Goal: Find specific page/section: Find specific page/section

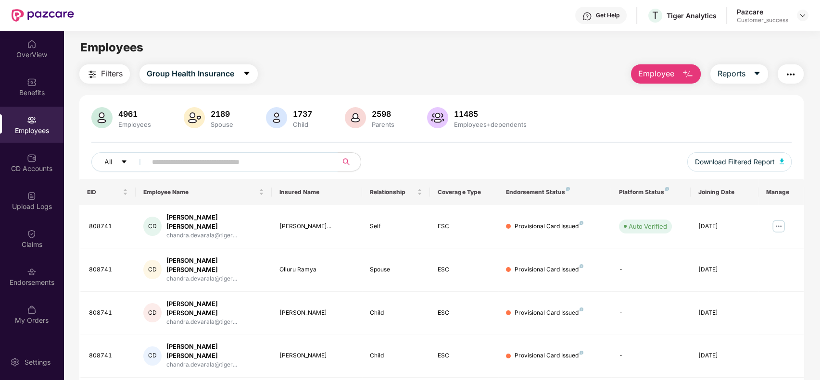
click at [246, 168] on input "text" at bounding box center [238, 162] width 173 height 14
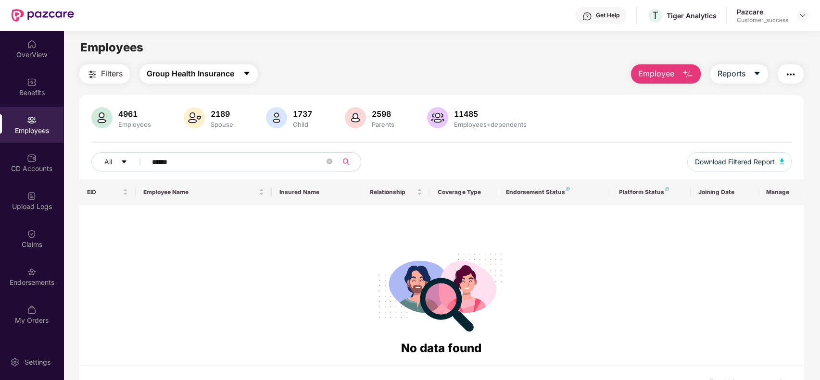
click at [221, 75] on span "Group Health Insurance" at bounding box center [190, 74] width 87 height 12
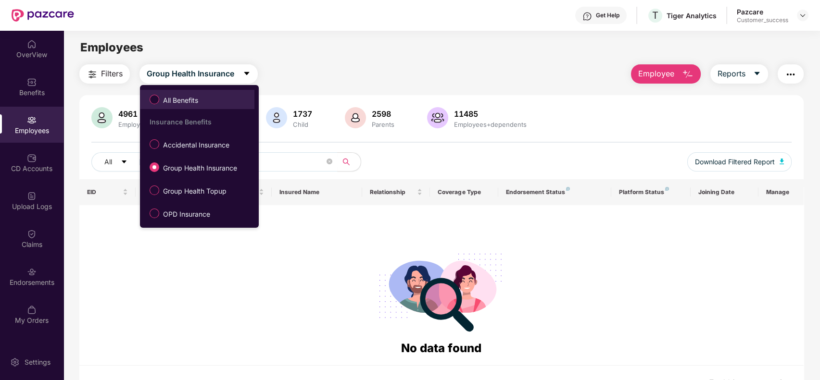
click at [224, 91] on span "All Benefits" at bounding box center [197, 99] width 105 height 16
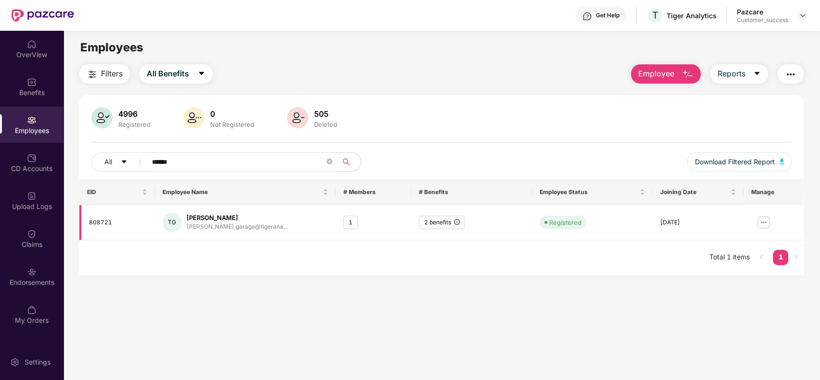
click at [449, 219] on div "2 benefits" at bounding box center [442, 223] width 46 height 14
click at [350, 224] on div "1" at bounding box center [350, 223] width 14 height 14
click at [450, 226] on div "2 benefits" at bounding box center [442, 223] width 46 height 14
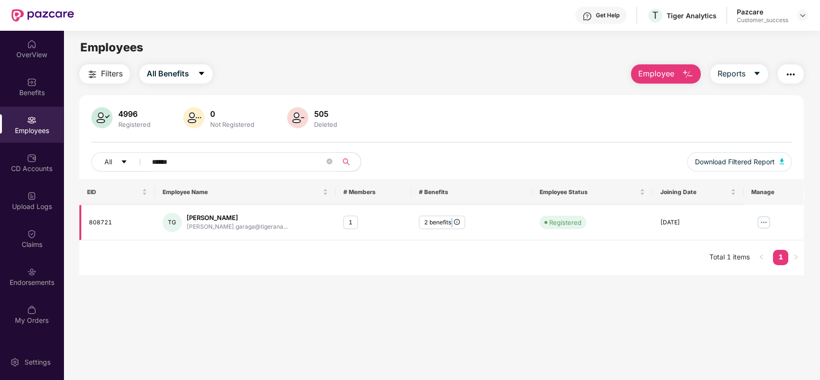
click at [450, 226] on div "2 benefits" at bounding box center [442, 223] width 46 height 14
click at [444, 226] on div "2 benefits" at bounding box center [442, 223] width 46 height 14
click at [454, 237] on td "2 benefits" at bounding box center [471, 222] width 121 height 35
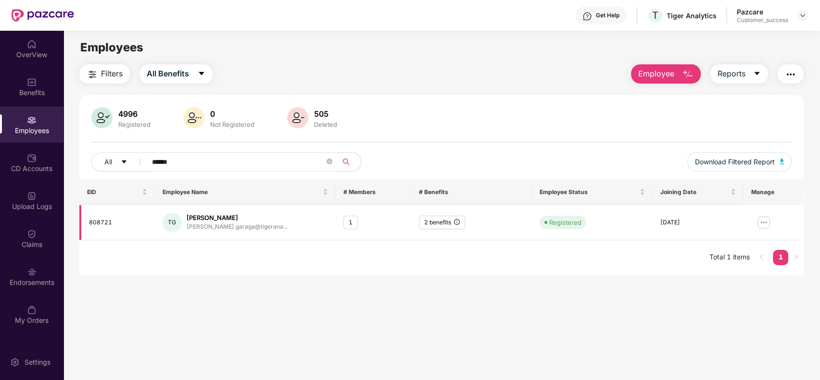
click at [763, 215] on img at bounding box center [763, 222] width 15 height 15
click at [504, 288] on main "Employees Filters All Benefits Employee Reports 4996 Registered 0 Not Registere…" at bounding box center [441, 221] width 756 height 380
click at [247, 164] on input "******" at bounding box center [238, 162] width 173 height 14
type input "******"
click at [416, 157] on div "All ******" at bounding box center [295, 161] width 409 height 19
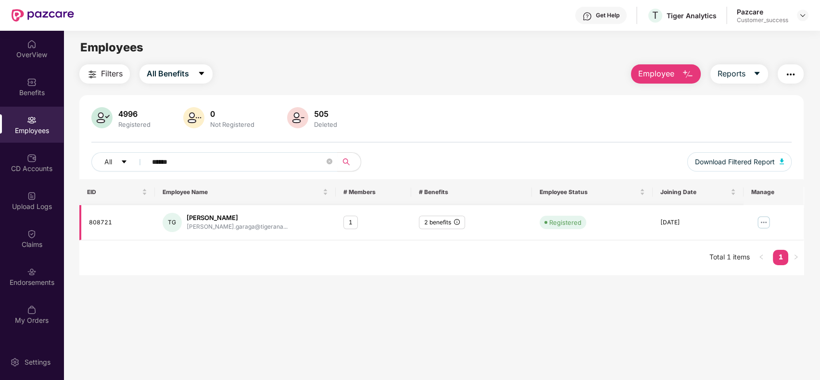
click at [352, 221] on div "1" at bounding box center [350, 223] width 14 height 14
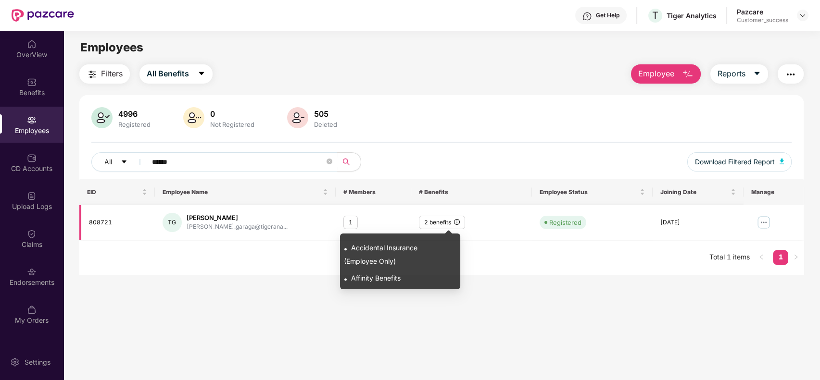
click at [458, 223] on icon "info-circle" at bounding box center [457, 222] width 6 height 6
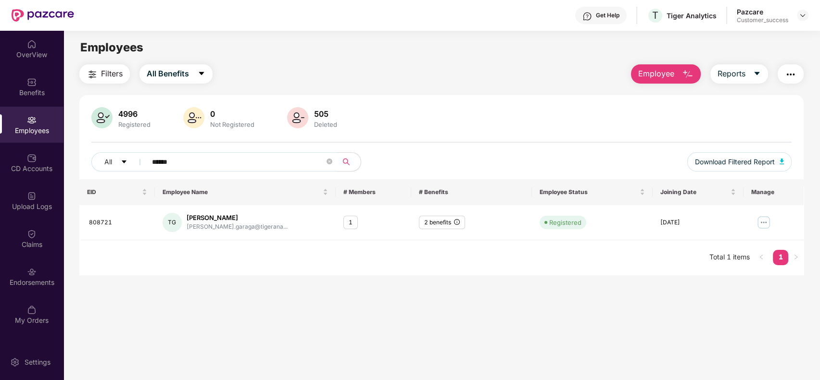
click at [473, 286] on main "Employees Filters All Benefits Employee Reports 4996 Registered 0 Not Registere…" at bounding box center [441, 221] width 756 height 380
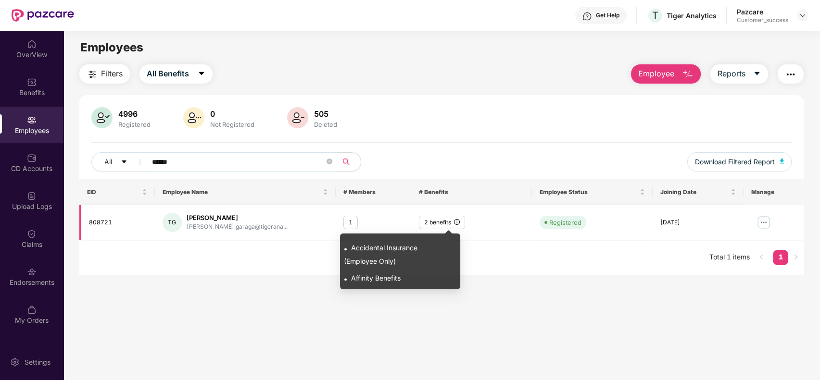
click at [456, 222] on icon "info-circle" at bounding box center [457, 222] width 6 height 6
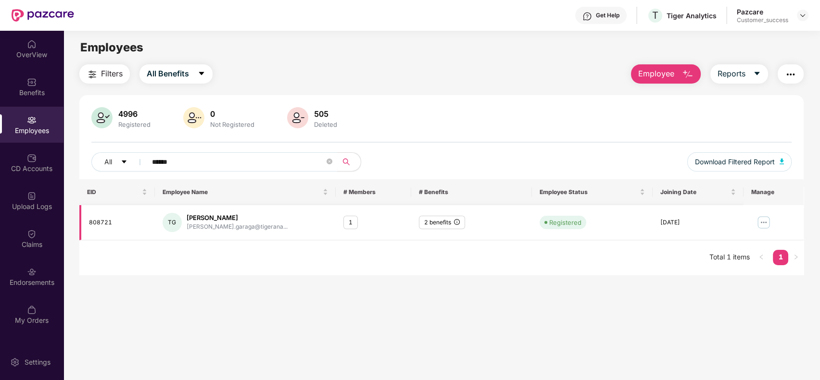
click at [460, 224] on div "2 benefits" at bounding box center [442, 223] width 46 height 14
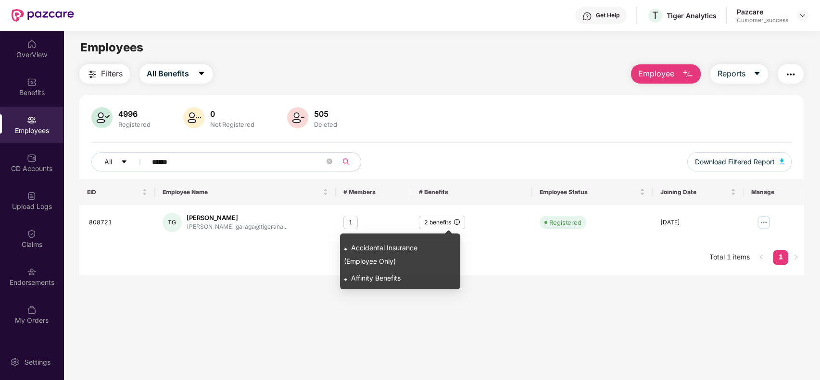
click at [411, 253] on div ". Accidental Insurance (Employee Only)" at bounding box center [398, 252] width 108 height 30
click at [384, 266] on div ". Accidental Insurance (Employee Only)" at bounding box center [398, 252] width 108 height 30
click at [384, 260] on span "Accidental Insurance (Employee Only)" at bounding box center [381, 255] width 74 height 22
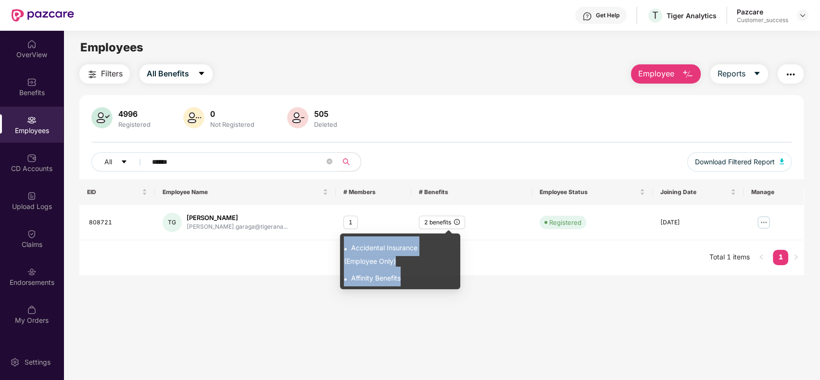
click at [384, 260] on span "Accidental Insurance (Employee Only)" at bounding box center [381, 255] width 74 height 22
click at [360, 260] on span "Accidental Insurance (Employee Only)" at bounding box center [381, 255] width 74 height 22
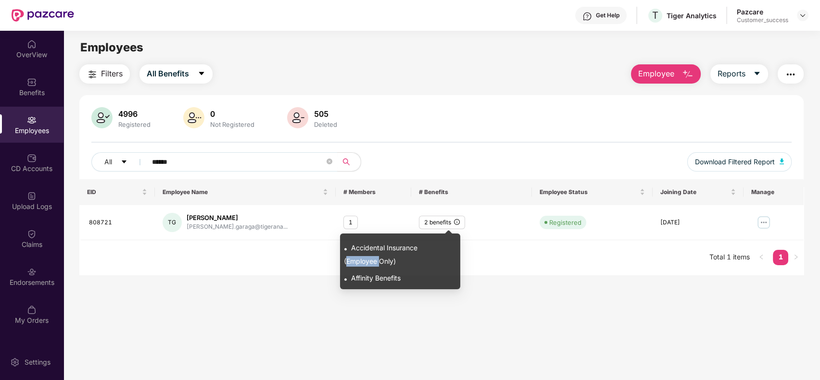
click at [360, 260] on span "Accidental Insurance (Employee Only)" at bounding box center [381, 255] width 74 height 22
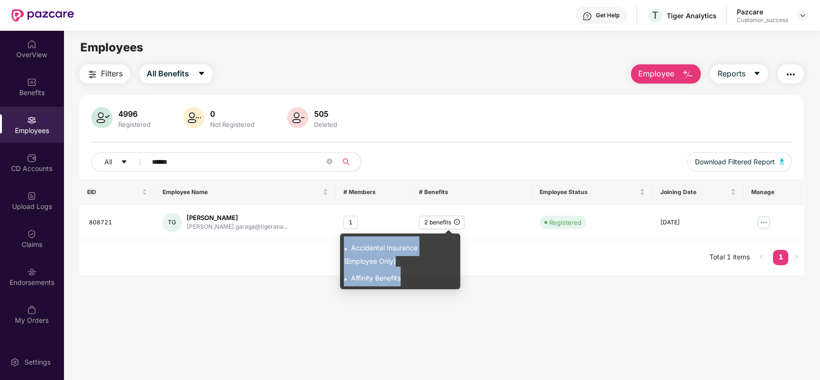
click at [360, 260] on span "Accidental Insurance (Employee Only)" at bounding box center [381, 255] width 74 height 22
click at [368, 249] on span "Accidental Insurance (Employee Only)" at bounding box center [381, 255] width 74 height 22
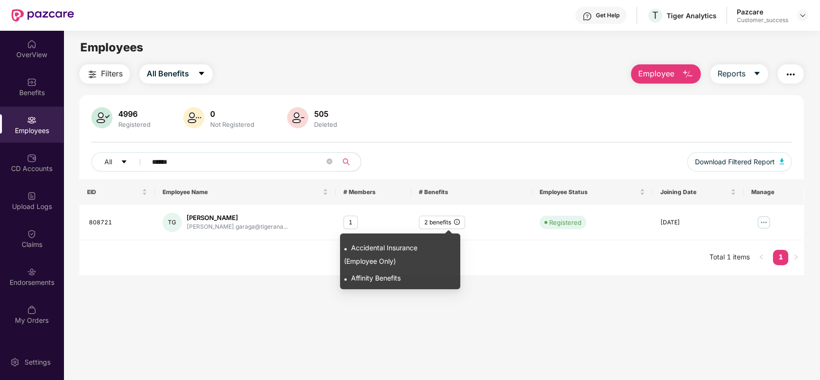
click at [411, 245] on span "Accidental Insurance (Employee Only)" at bounding box center [381, 255] width 74 height 22
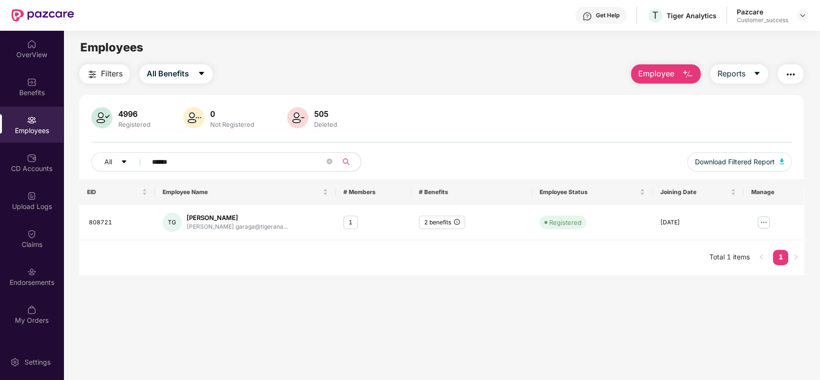
click at [490, 290] on main "Employees Filters All Benefits Employee Reports 4996 Registered 0 Not Registere…" at bounding box center [441, 221] width 756 height 380
click at [331, 162] on icon "close-circle" at bounding box center [329, 162] width 6 height 6
type input "******"
click at [670, 219] on div "[DATE]" at bounding box center [697, 222] width 75 height 9
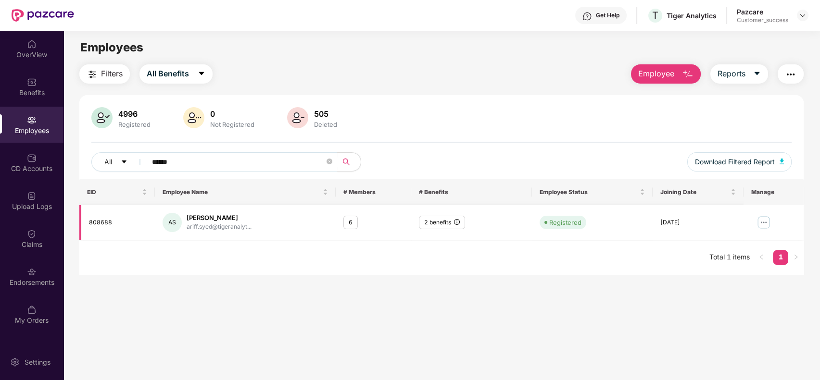
click at [659, 222] on td "[DATE]" at bounding box center [697, 222] width 90 height 35
click at [684, 221] on div "[DATE]" at bounding box center [697, 222] width 75 height 9
drag, startPoint x: 684, startPoint y: 221, endPoint x: 663, endPoint y: 223, distance: 20.7
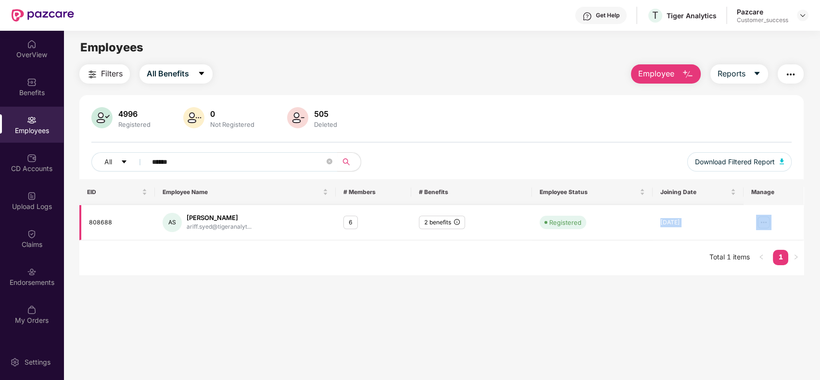
click at [663, 223] on div "[DATE]" at bounding box center [697, 222] width 75 height 9
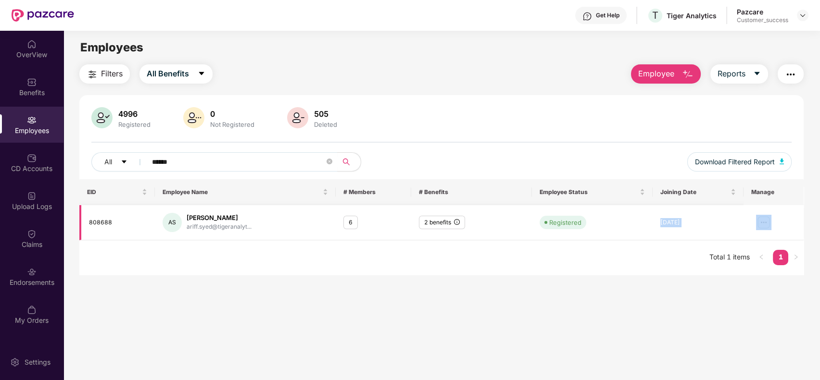
click at [663, 223] on div "[DATE]" at bounding box center [697, 222] width 75 height 9
click at [671, 223] on div "[DATE]" at bounding box center [697, 222] width 75 height 9
click at [675, 222] on div "[DATE]" at bounding box center [697, 222] width 75 height 9
click at [694, 219] on div "[DATE]" at bounding box center [697, 222] width 75 height 9
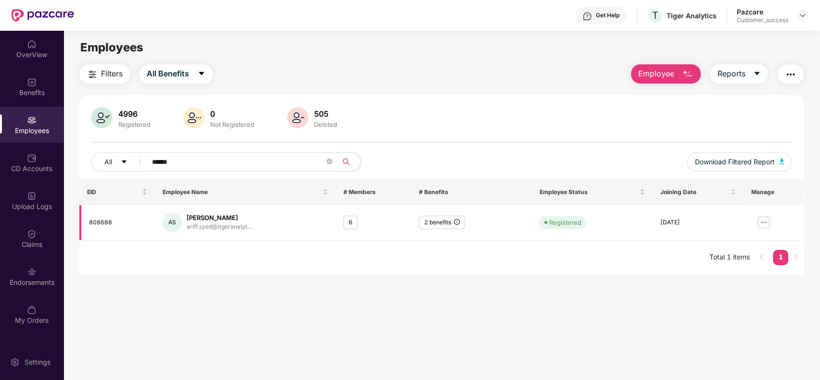
click at [694, 219] on div "[DATE]" at bounding box center [697, 222] width 75 height 9
click at [666, 224] on div "[DATE]" at bounding box center [697, 222] width 75 height 9
click at [662, 221] on div "[DATE]" at bounding box center [697, 222] width 75 height 9
click at [674, 221] on div "[DATE]" at bounding box center [697, 222] width 75 height 9
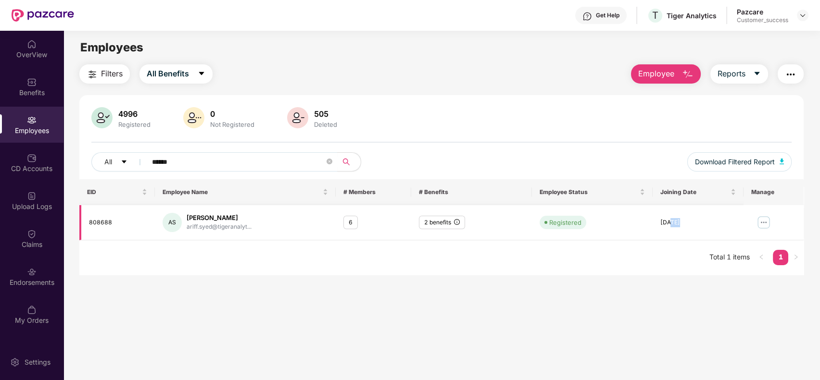
click at [674, 221] on div "[DATE]" at bounding box center [697, 222] width 75 height 9
click at [685, 221] on div "[DATE]" at bounding box center [697, 222] width 75 height 9
click at [672, 221] on div "[DATE]" at bounding box center [697, 222] width 75 height 9
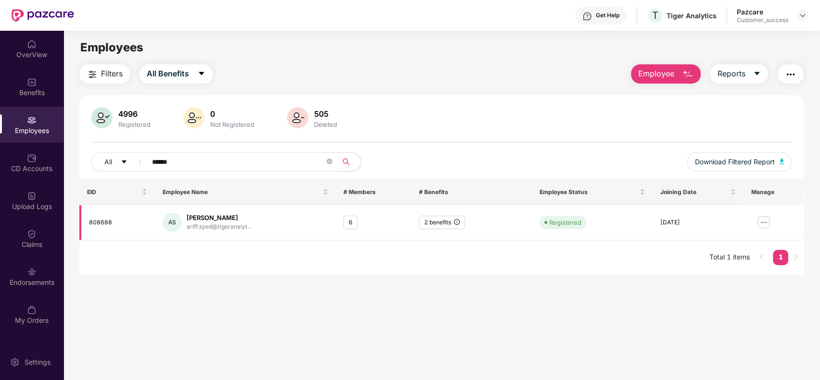
click at [662, 221] on div "[DATE]" at bounding box center [697, 222] width 75 height 9
click at [687, 219] on div "[DATE]" at bounding box center [697, 222] width 75 height 9
click at [677, 220] on div "[DATE]" at bounding box center [697, 222] width 75 height 9
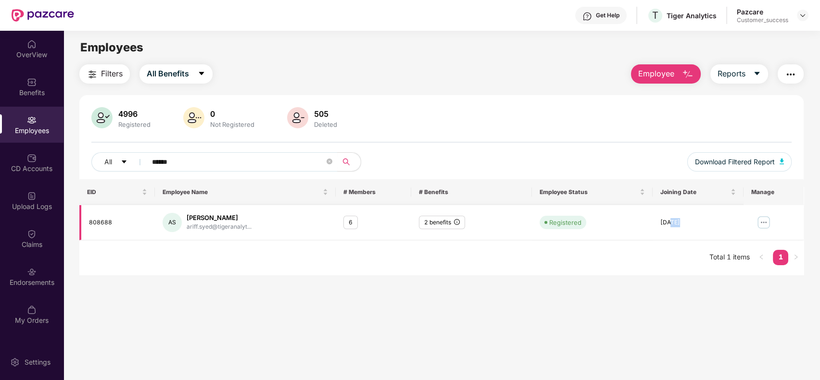
click at [677, 220] on div "[DATE]" at bounding box center [697, 222] width 75 height 9
click at [663, 221] on div "[DATE]" at bounding box center [697, 222] width 75 height 9
click at [688, 221] on div "[DATE]" at bounding box center [697, 222] width 75 height 9
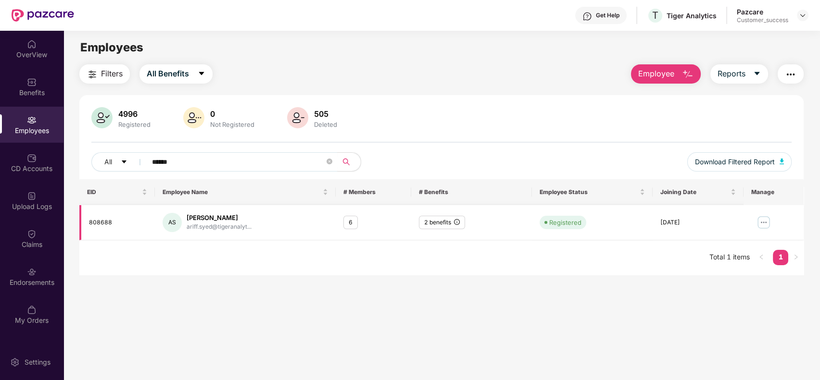
click at [663, 224] on div "[DATE]" at bounding box center [697, 222] width 75 height 9
click at [676, 221] on div "[DATE]" at bounding box center [697, 222] width 75 height 9
click at [281, 152] on span "******" at bounding box center [238, 161] width 197 height 19
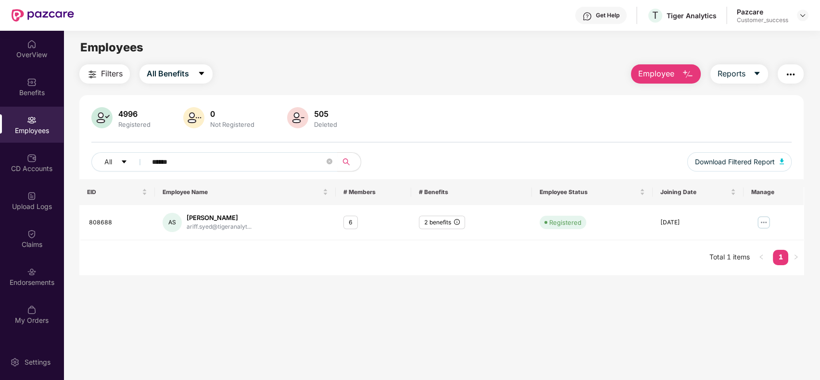
click at [400, 152] on div "All ******" at bounding box center [295, 161] width 409 height 19
click at [229, 156] on input "******" at bounding box center [238, 162] width 173 height 14
click at [373, 156] on div "All ******" at bounding box center [295, 161] width 409 height 19
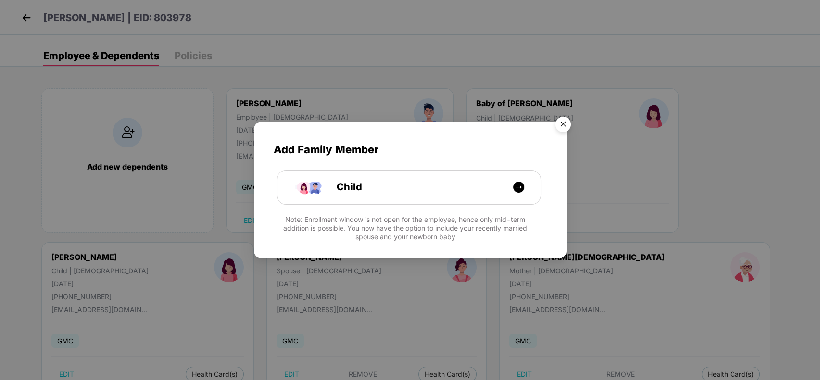
click at [566, 121] on img "Close" at bounding box center [562, 125] width 27 height 27
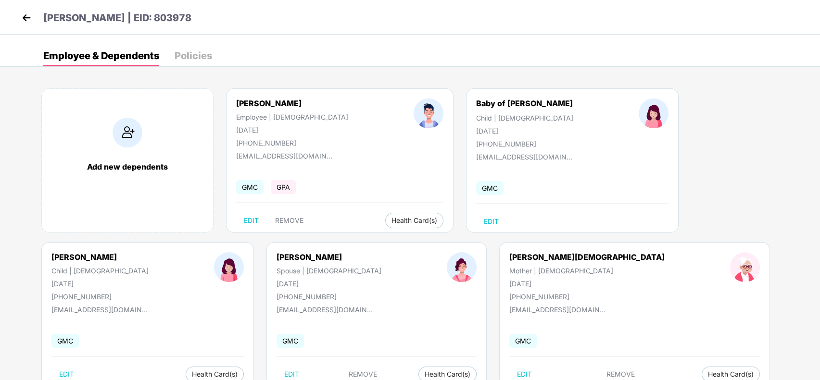
click at [26, 20] on img at bounding box center [26, 18] width 14 height 14
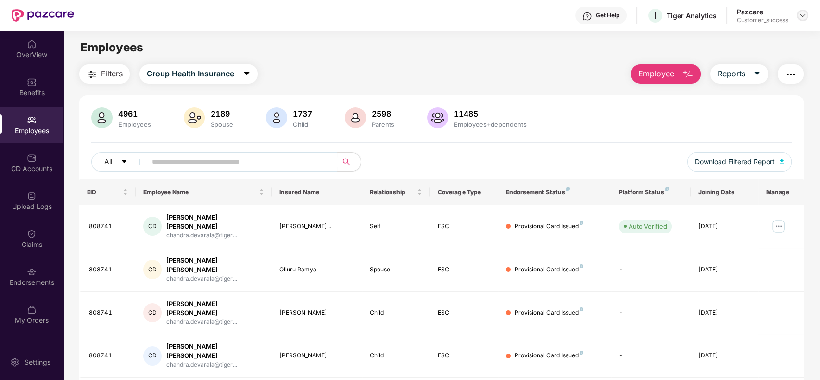
click at [802, 12] on img at bounding box center [802, 16] width 8 height 8
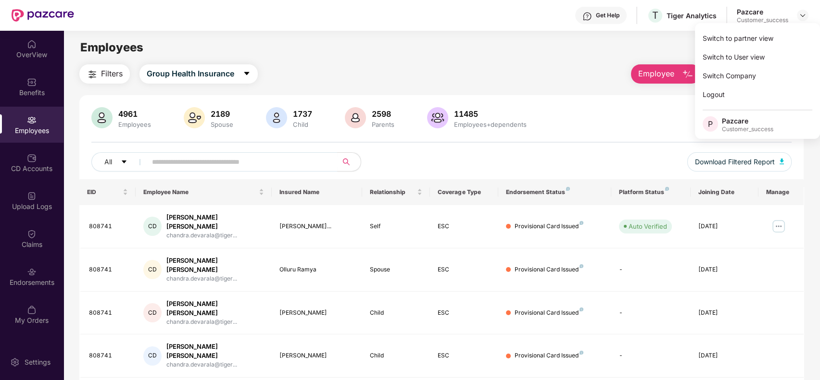
click at [750, 40] on div "Switch to partner view" at bounding box center [757, 38] width 125 height 19
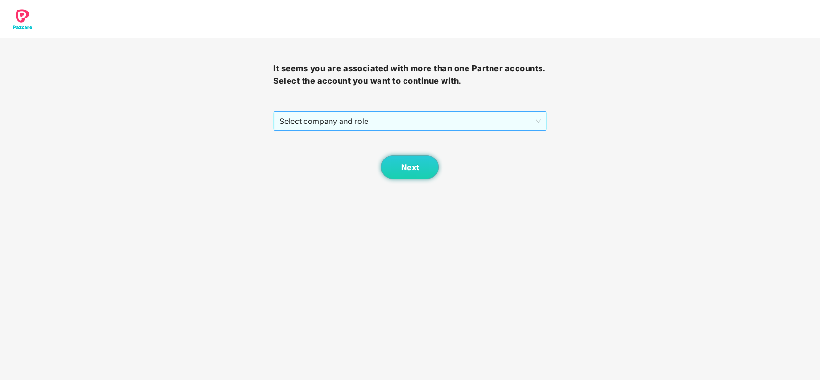
drag, startPoint x: 465, startPoint y: 132, endPoint x: 465, endPoint y: 119, distance: 12.5
click at [465, 119] on div "It seems you are associated with more than one Partner accounts. Select the acc…" at bounding box center [409, 108] width 273 height 141
click at [465, 119] on span "Select company and role" at bounding box center [409, 121] width 261 height 18
click at [463, 137] on div "Pazcare - CUSTOMER_SUCCESS" at bounding box center [410, 140] width 262 height 11
click at [413, 167] on span "Next" at bounding box center [409, 167] width 18 height 9
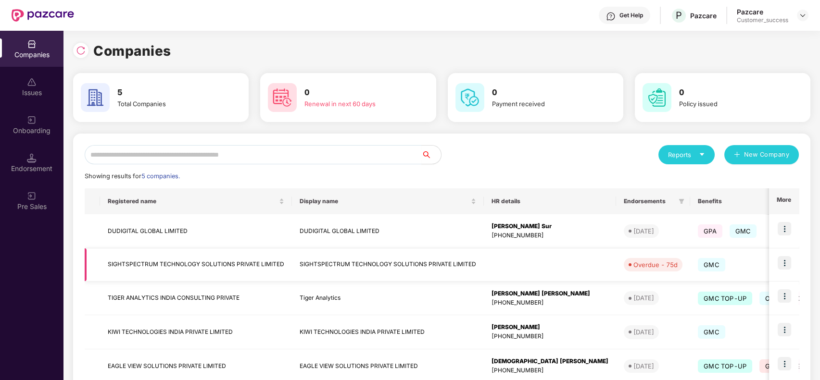
scroll to position [33, 0]
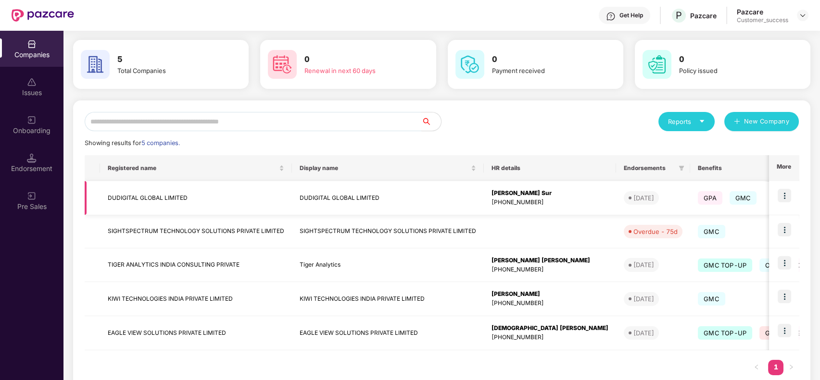
click at [783, 193] on img at bounding box center [783, 195] width 13 height 13
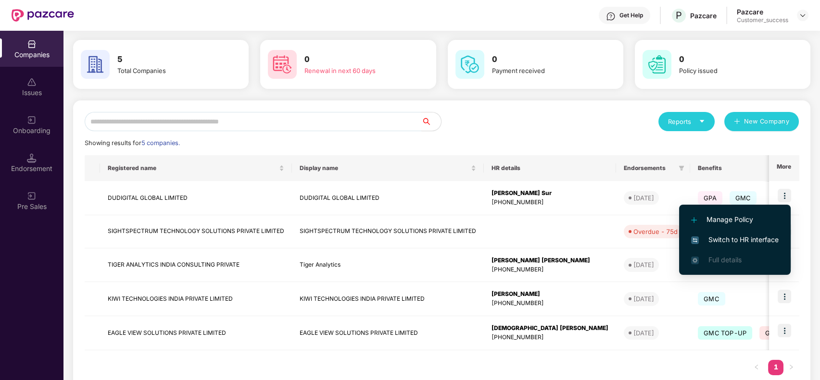
click at [727, 236] on span "Switch to HR interface" at bounding box center [734, 240] width 87 height 11
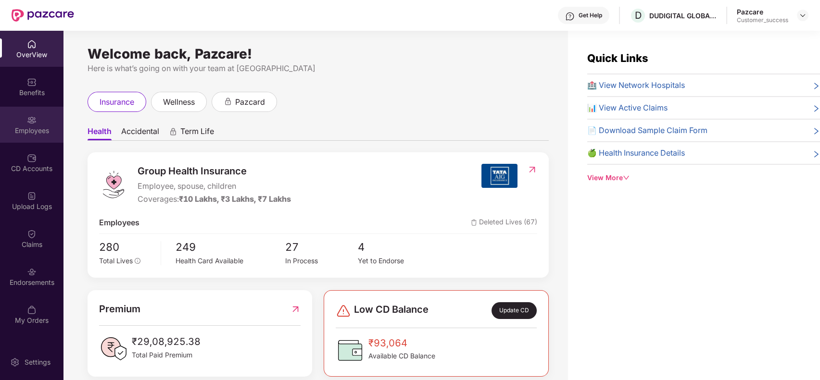
click at [51, 126] on div "Employees" at bounding box center [31, 131] width 63 height 10
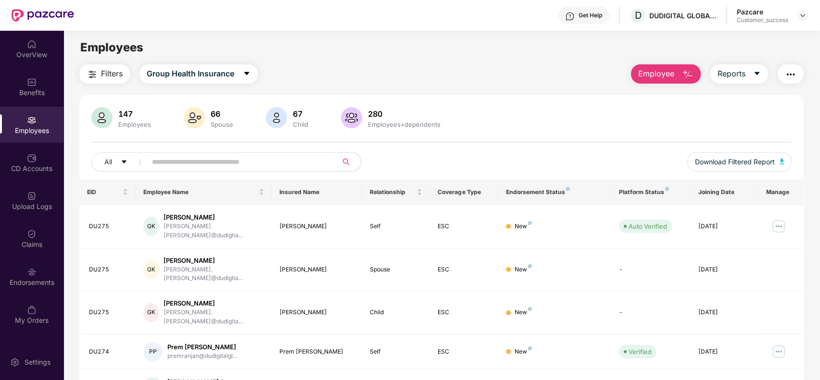
click at [242, 155] on input "text" at bounding box center [238, 162] width 173 height 14
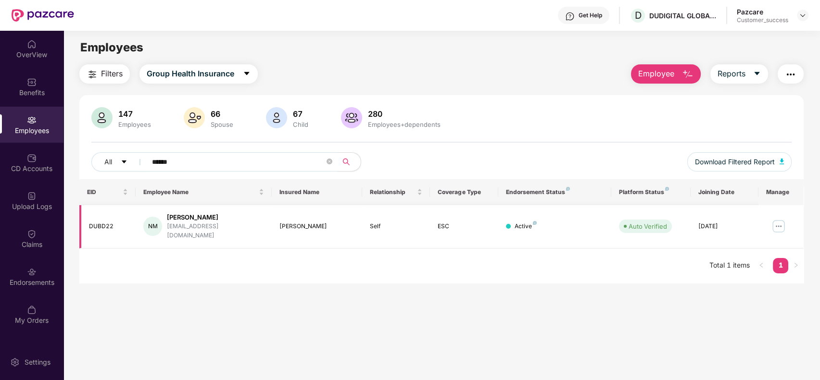
type input "******"
click at [778, 219] on img at bounding box center [778, 226] width 15 height 15
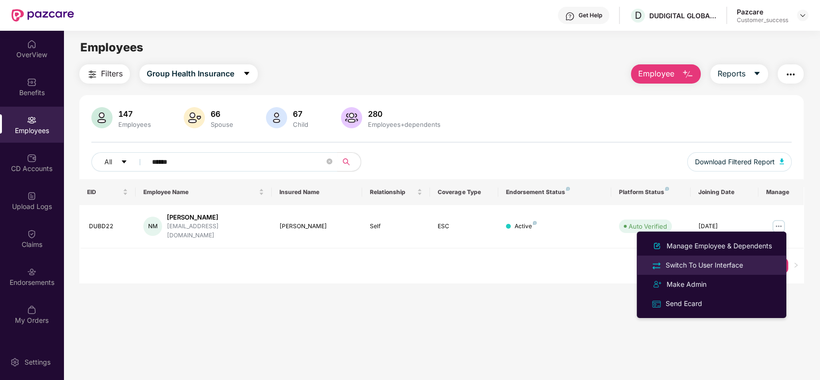
click at [748, 259] on li "Switch To User Interface" at bounding box center [711, 265] width 150 height 19
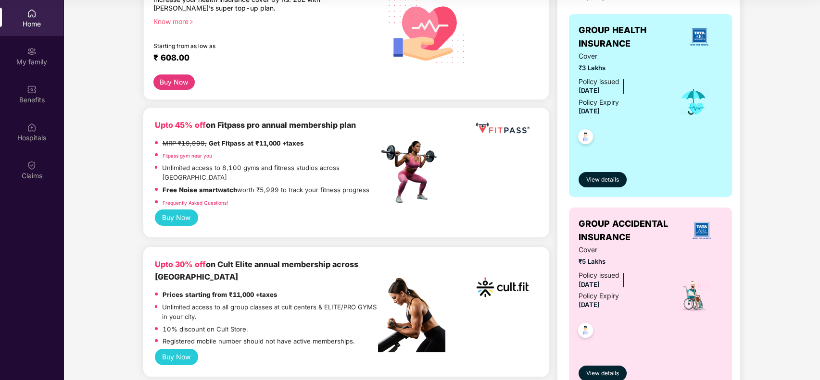
scroll to position [0, 0]
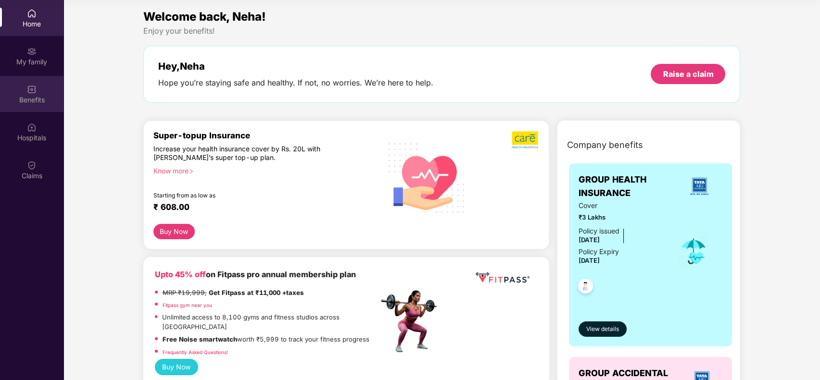
click at [28, 81] on div "Benefits" at bounding box center [31, 94] width 63 height 36
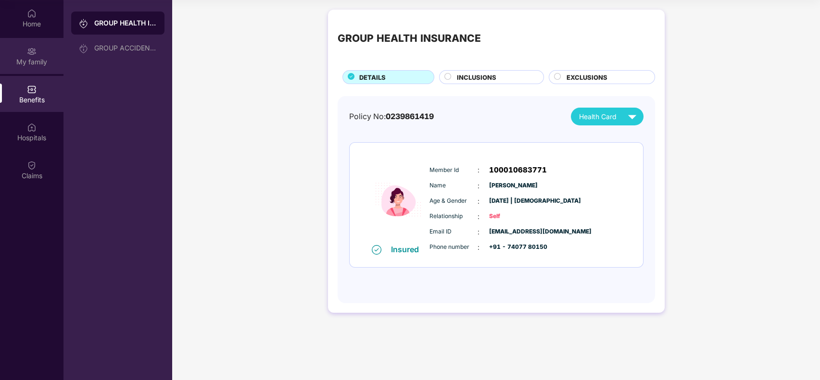
click at [24, 59] on div "My family" at bounding box center [31, 62] width 63 height 10
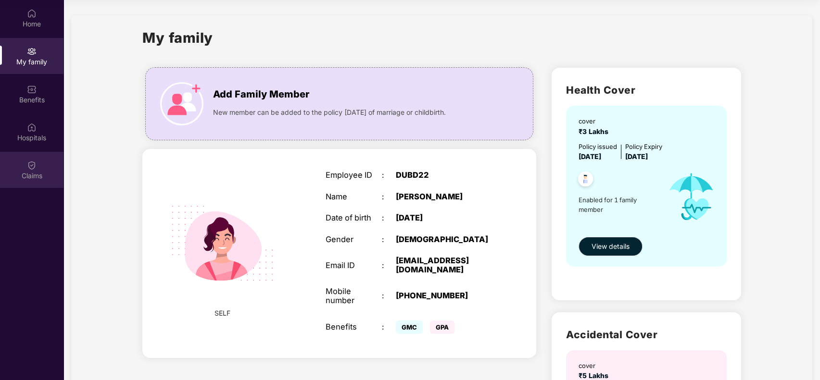
click at [45, 168] on div "Claims" at bounding box center [31, 170] width 63 height 36
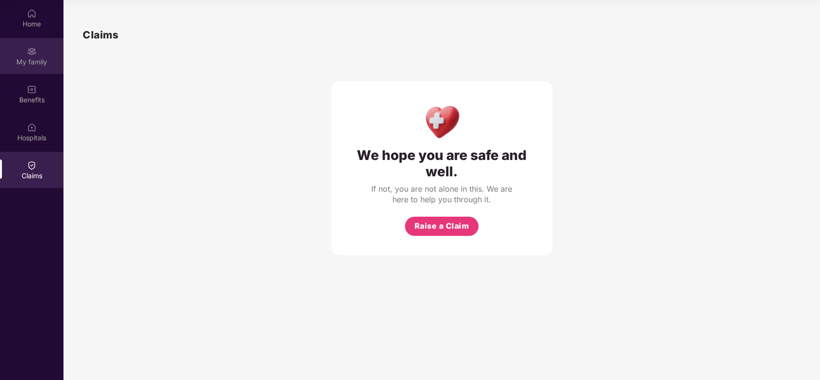
click at [48, 49] on div "My family" at bounding box center [31, 56] width 63 height 36
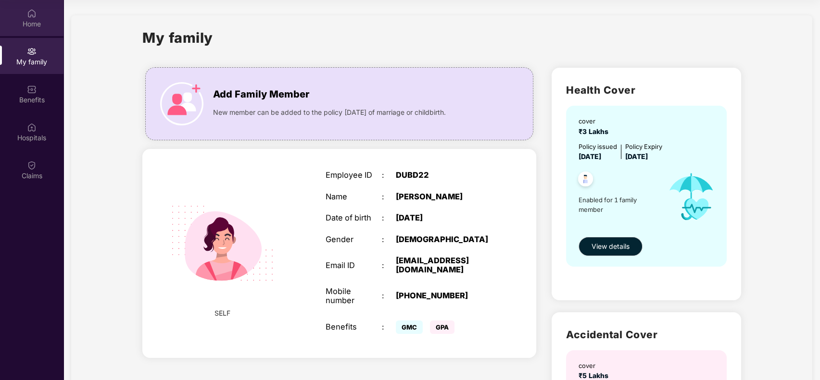
click at [40, 13] on div "Home" at bounding box center [31, 18] width 63 height 36
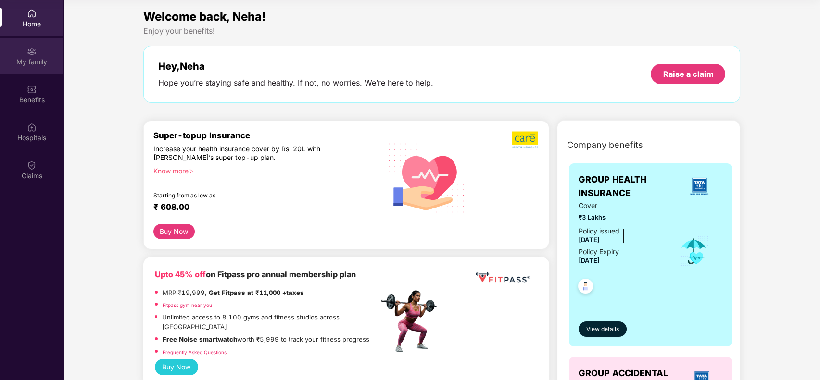
click at [32, 60] on div "My family" at bounding box center [31, 62] width 63 height 10
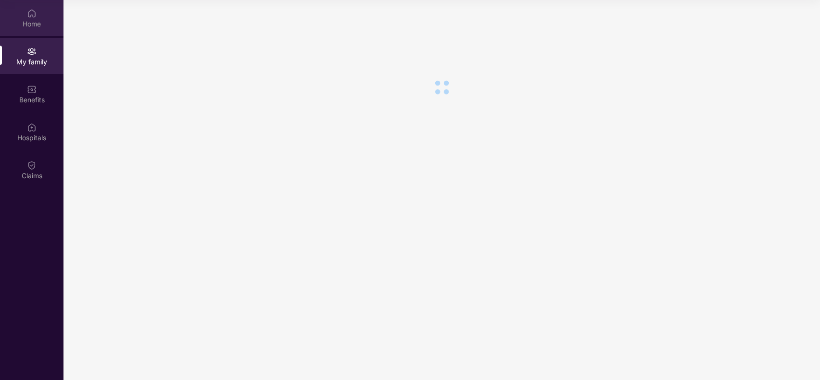
click at [33, 29] on div "Home" at bounding box center [31, 18] width 63 height 36
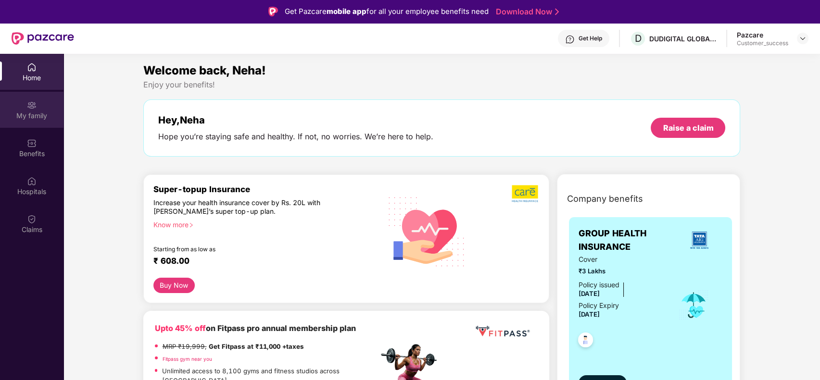
click at [47, 114] on div "My family" at bounding box center [31, 116] width 63 height 10
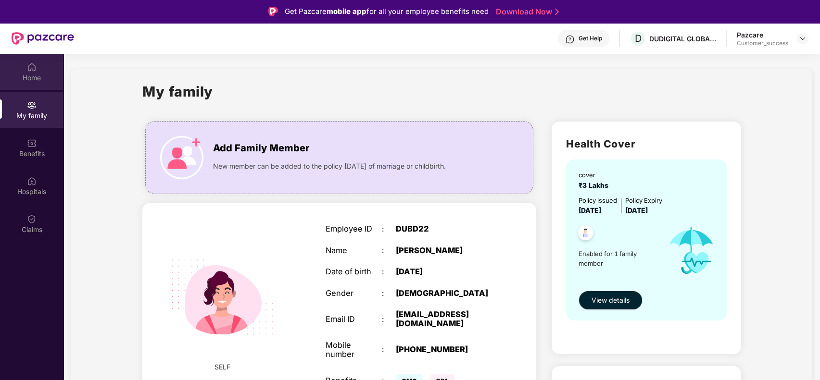
click at [37, 74] on div "Home" at bounding box center [31, 78] width 63 height 10
